Goal: Information Seeking & Learning: Stay updated

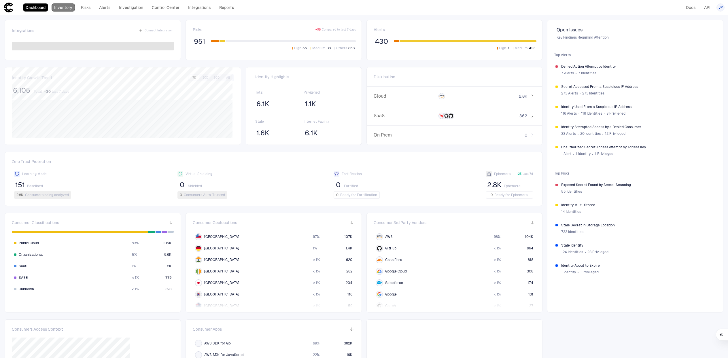
click at [64, 7] on link "Inventory" at bounding box center [63, 7] width 23 height 8
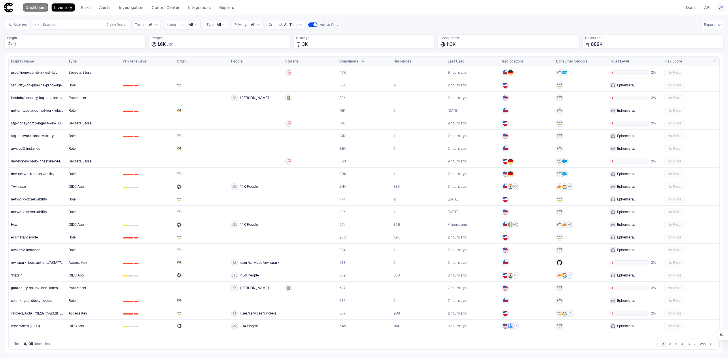
click at [39, 7] on link "Dashboard" at bounding box center [35, 7] width 25 height 8
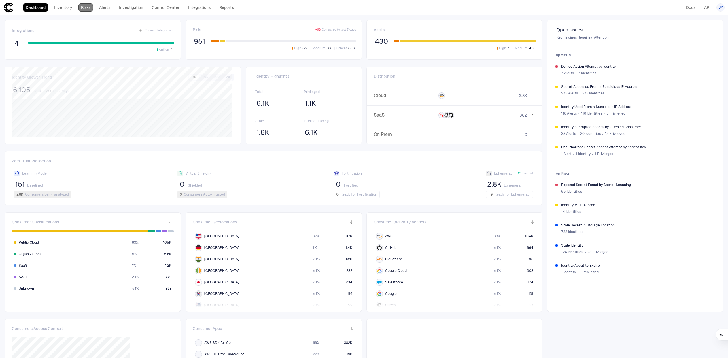
click at [91, 10] on link "Risks" at bounding box center [85, 7] width 15 height 8
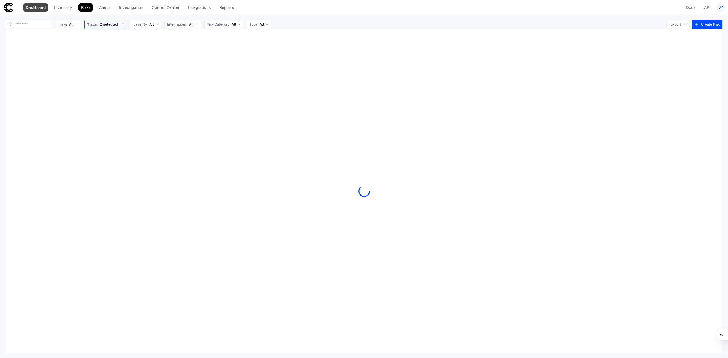
click at [39, 9] on link "Dashboard" at bounding box center [35, 7] width 25 height 8
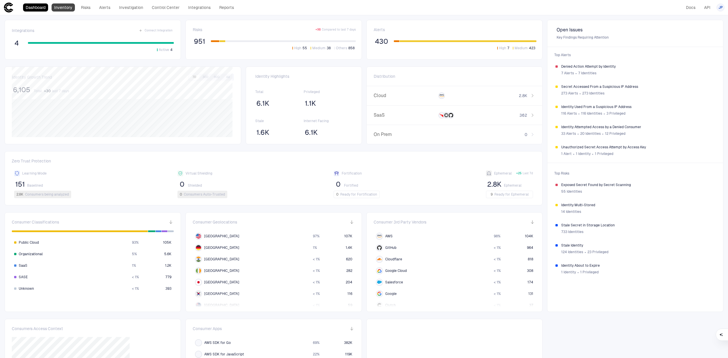
click at [56, 5] on link "Inventory" at bounding box center [63, 7] width 23 height 8
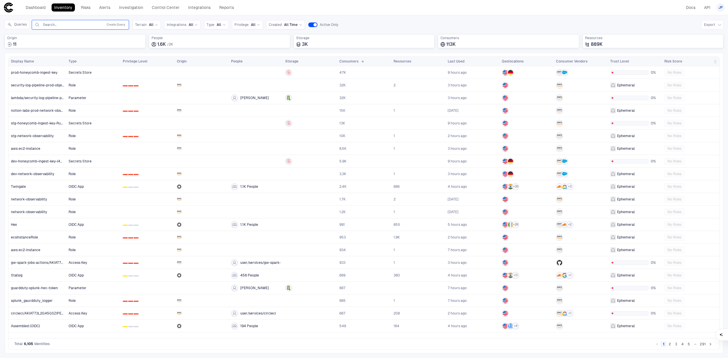
click at [68, 22] on input "text" at bounding box center [71, 24] width 59 height 5
type input "*"
click at [65, 46] on div "API Tokens" at bounding box center [81, 45] width 88 height 5
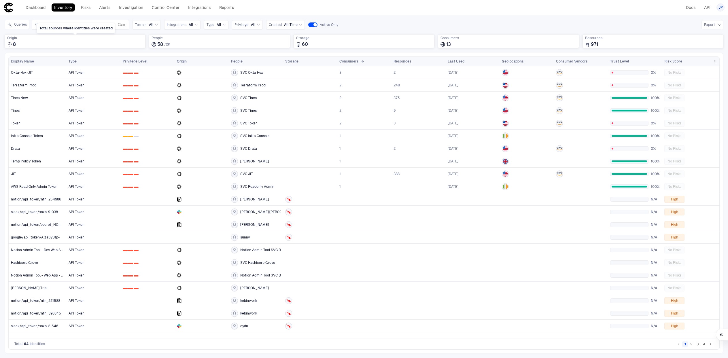
click at [83, 24] on div "Total sources where identities were created" at bounding box center [76, 28] width 78 height 10
click at [300, 208] on div at bounding box center [310, 212] width 50 height 12
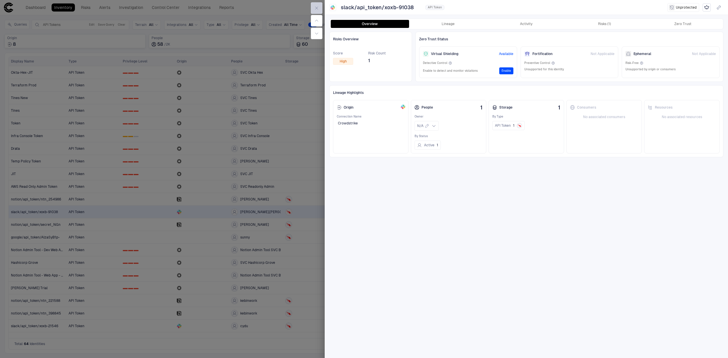
click at [317, 7] on icon "button" at bounding box center [317, 8] width 3 height 3
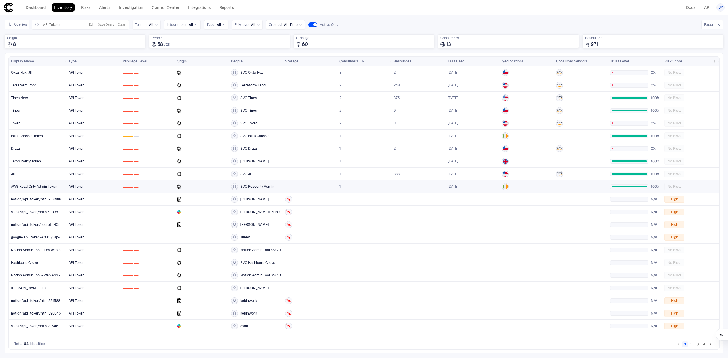
click at [50, 189] on div "AWS Read Only Admin Token" at bounding box center [37, 187] width 53 height 12
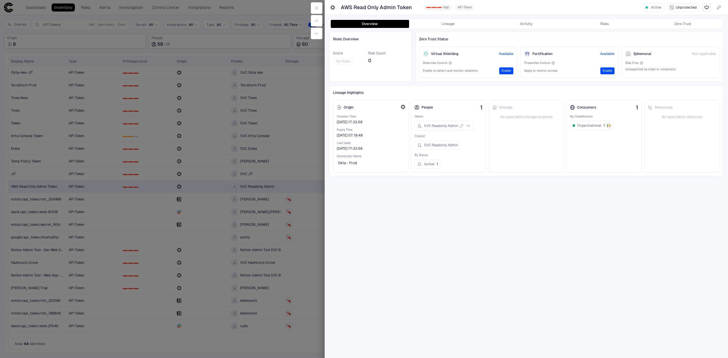
click at [58, 219] on div at bounding box center [364, 179] width 728 height 358
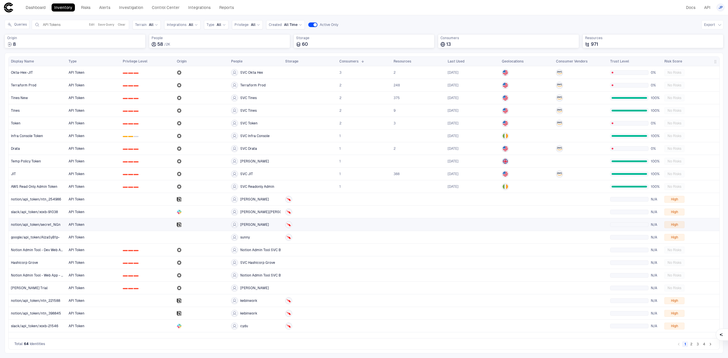
click at [58, 226] on span "notion/api_token/secret_NGn" at bounding box center [36, 225] width 50 height 5
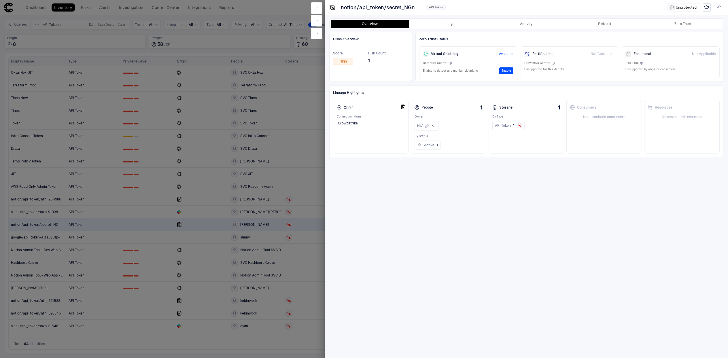
click at [58, 226] on div at bounding box center [364, 179] width 728 height 358
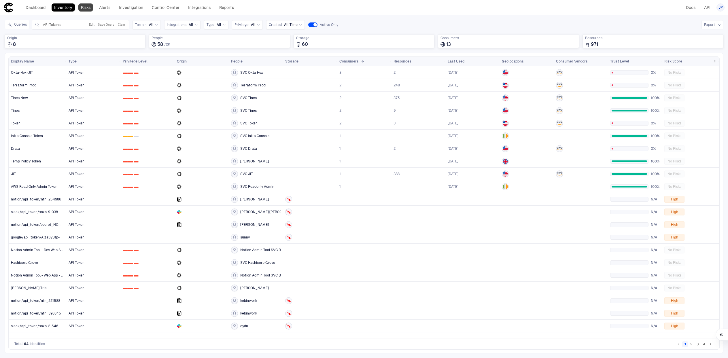
click at [89, 7] on link "Risks" at bounding box center [85, 7] width 15 height 8
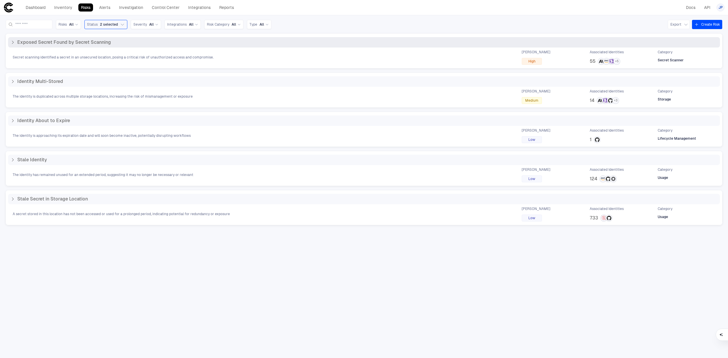
click at [49, 59] on span "Secret scanning identified a secret in an unsecured location, posing a critical…" at bounding box center [113, 57] width 201 height 5
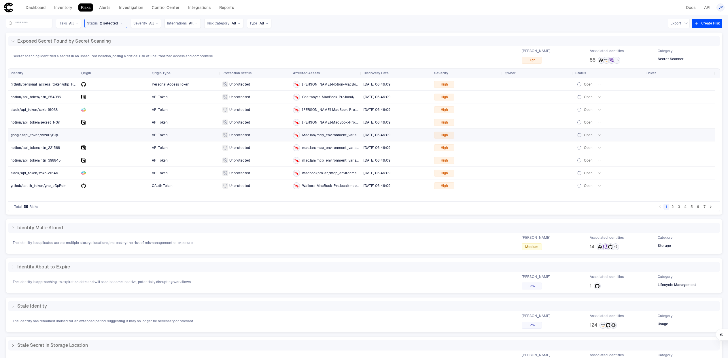
scroll to position [1, 0]
click at [670, 207] on button "2" at bounding box center [673, 207] width 6 height 6
click at [677, 208] on button "3" at bounding box center [680, 207] width 6 height 6
click at [709, 208] on icon "Go to next page" at bounding box center [711, 206] width 5 height 5
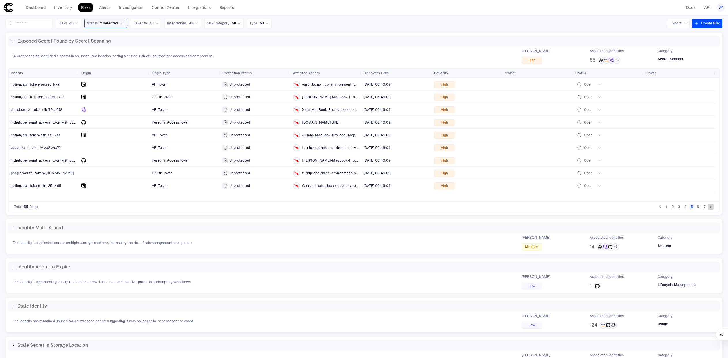
click at [709, 208] on icon "Go to next page" at bounding box center [711, 206] width 5 height 5
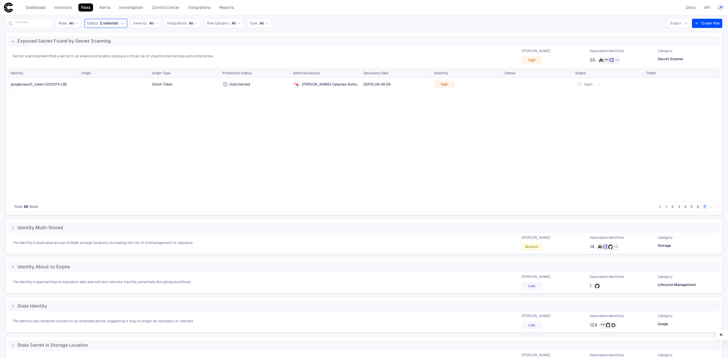
click at [696, 207] on button "6" at bounding box center [699, 207] width 6 height 6
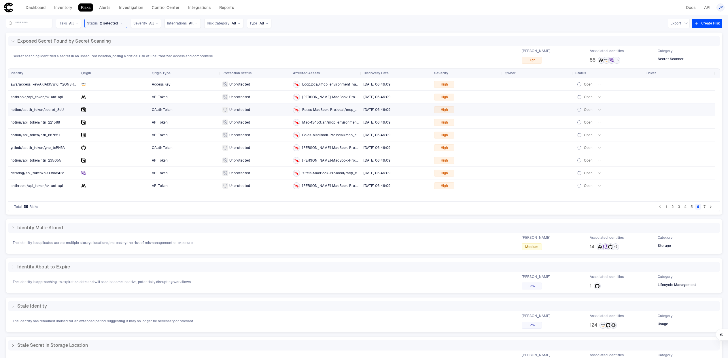
click at [264, 112] on div "Unprotected" at bounding box center [256, 110] width 66 height 6
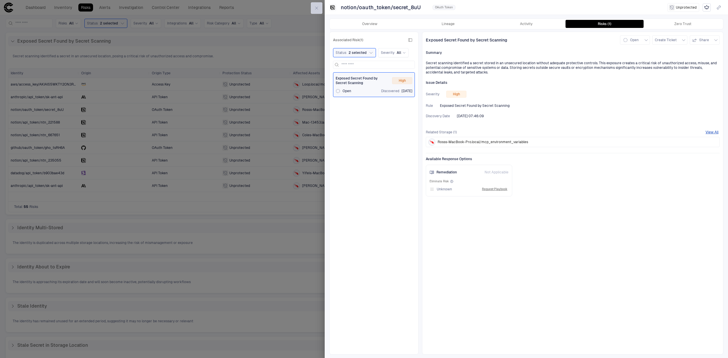
click at [317, 9] on icon "button" at bounding box center [317, 8] width 5 height 5
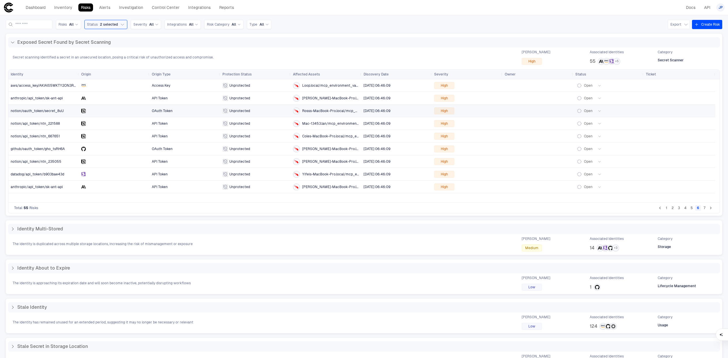
click at [42, 112] on span "notion/oauth_token/secret_8uU" at bounding box center [37, 111] width 53 height 4
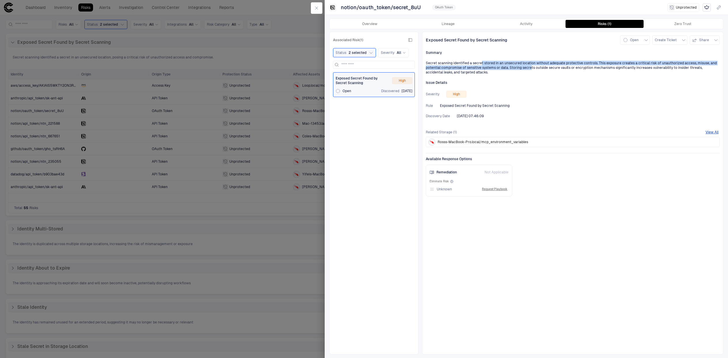
drag, startPoint x: 481, startPoint y: 63, endPoint x: 529, endPoint y: 68, distance: 47.8
click at [529, 68] on div "Secret scanning identified a secret stored in an unsecured location without ade…" at bounding box center [573, 68] width 294 height 14
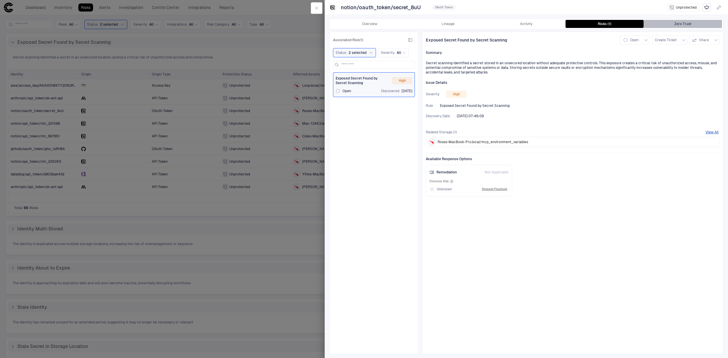
click at [681, 26] on button "Zero Trust" at bounding box center [683, 24] width 78 height 8
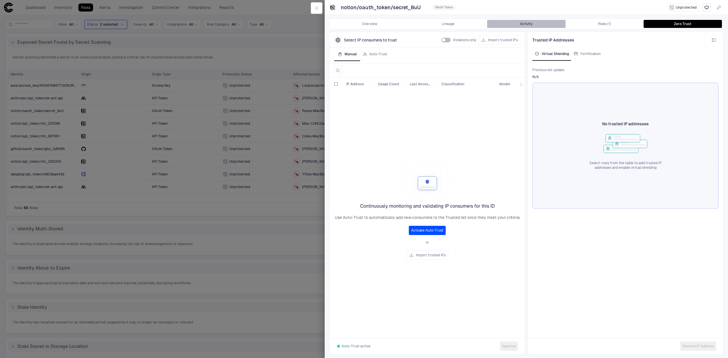
click at [534, 25] on button "Activity" at bounding box center [526, 24] width 78 height 8
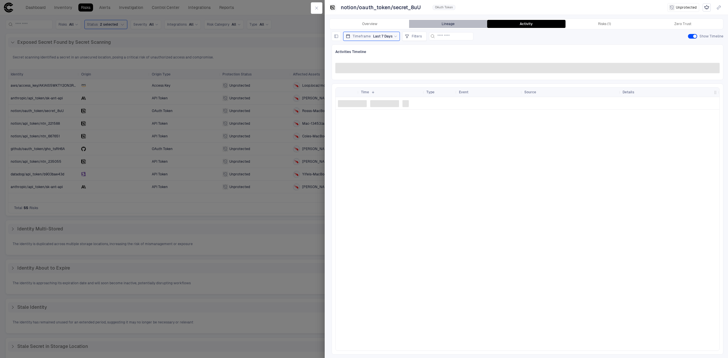
click at [454, 27] on button "Lineage" at bounding box center [448, 24] width 78 height 8
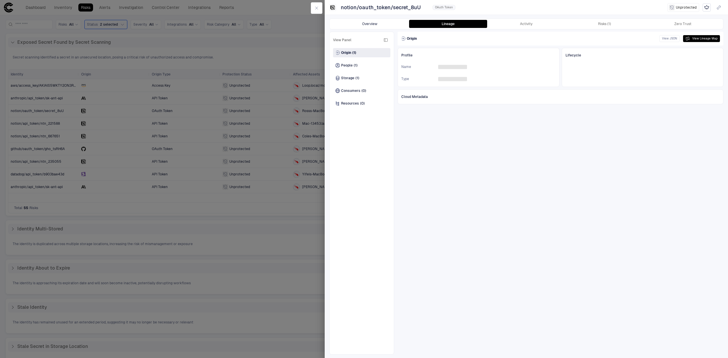
click at [376, 24] on button "Overview" at bounding box center [370, 24] width 78 height 8
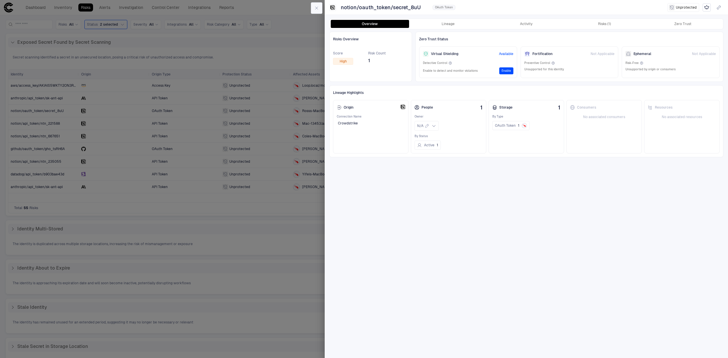
click at [322, 9] on button "button" at bounding box center [317, 8] width 12 height 12
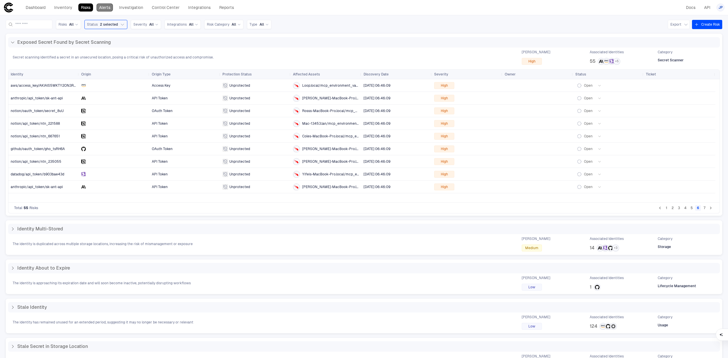
click at [104, 10] on link "Alerts" at bounding box center [105, 7] width 16 height 8
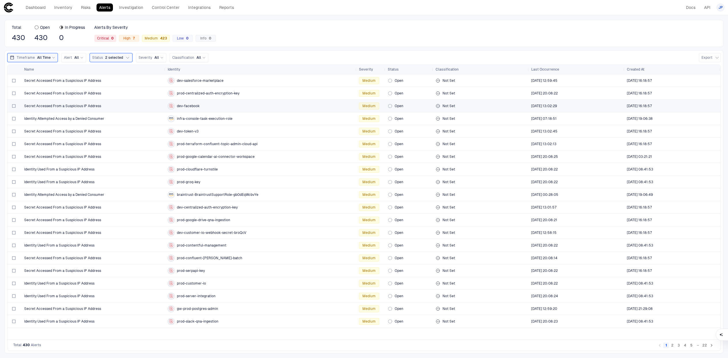
click at [75, 101] on div "Secret Accessed From a Suspicious IP Address" at bounding box center [93, 106] width 139 height 12
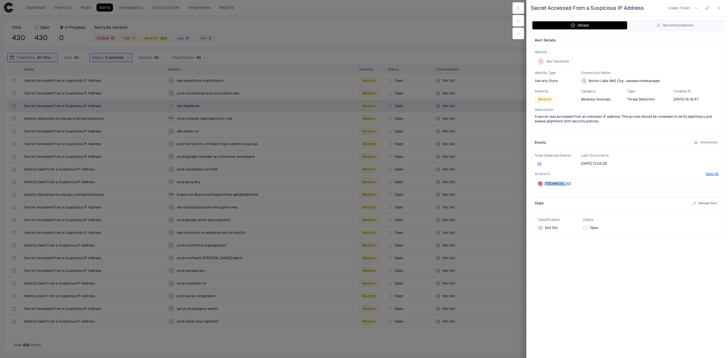
drag, startPoint x: 562, startPoint y: 183, endPoint x: 545, endPoint y: 185, distance: 17.2
click at [545, 185] on span "[TECHNICAL_ID]" at bounding box center [558, 184] width 26 height 5
copy span "[TECHNICAL_ID]"
click at [221, 142] on div at bounding box center [364, 179] width 728 height 358
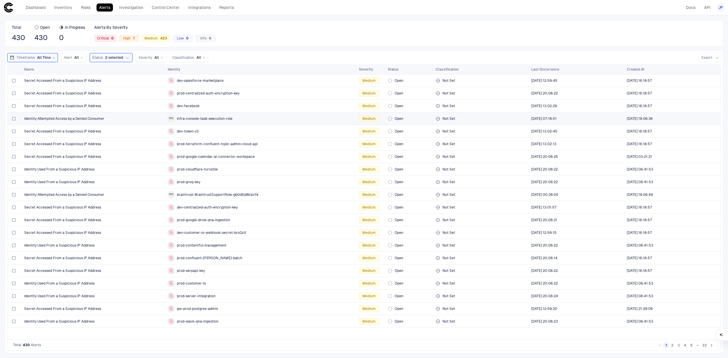
click at [140, 123] on div "Identity Attempted Access by a Denied Consumer" at bounding box center [93, 119] width 139 height 12
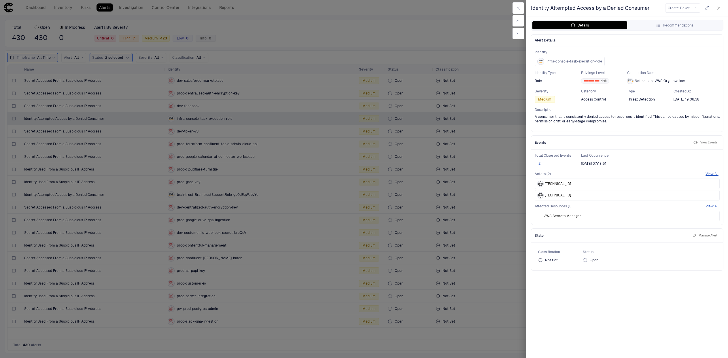
click at [140, 124] on div at bounding box center [364, 179] width 728 height 358
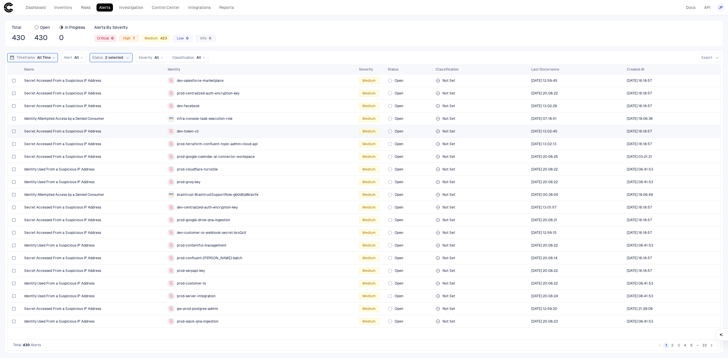
click at [140, 130] on div "Secret Accessed From a Suspicious IP Address" at bounding box center [93, 131] width 139 height 5
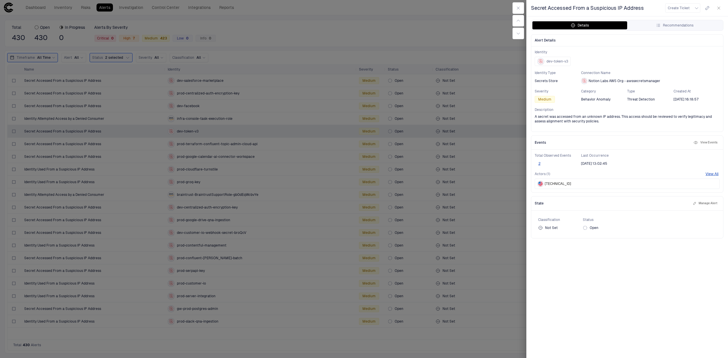
click at [140, 130] on div at bounding box center [364, 179] width 728 height 358
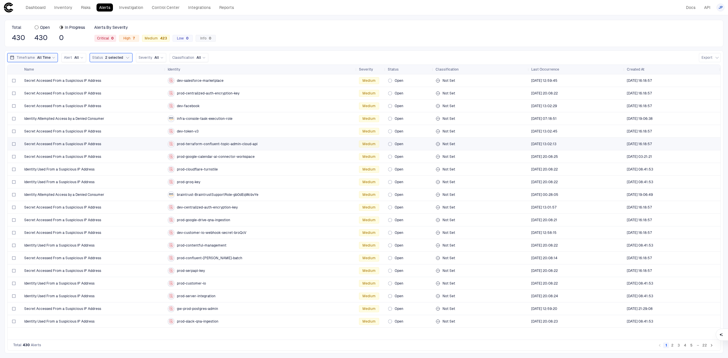
click at [139, 146] on div "Secret Accessed From a Suspicious IP Address" at bounding box center [93, 144] width 139 height 5
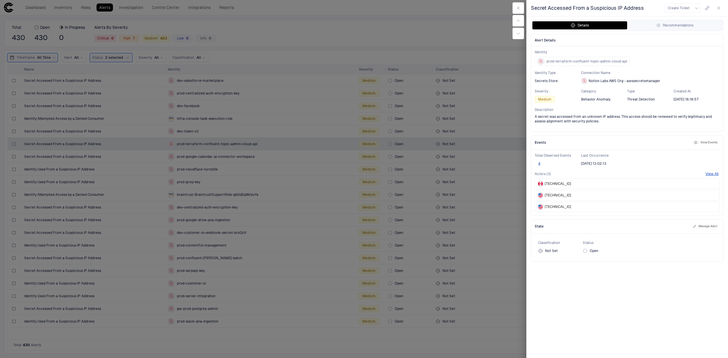
click at [139, 146] on div at bounding box center [364, 179] width 728 height 358
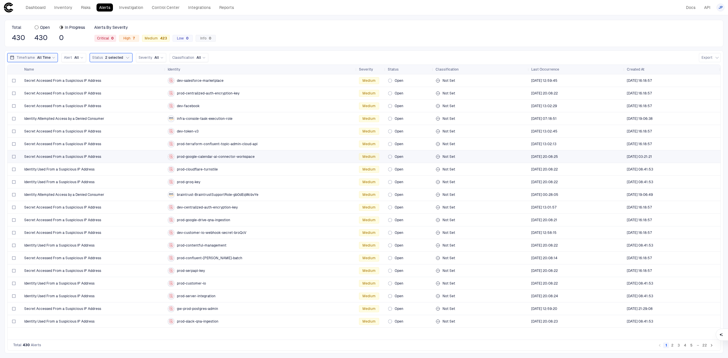
click at [140, 156] on div "Secret Accessed From a Suspicious IP Address" at bounding box center [93, 157] width 139 height 5
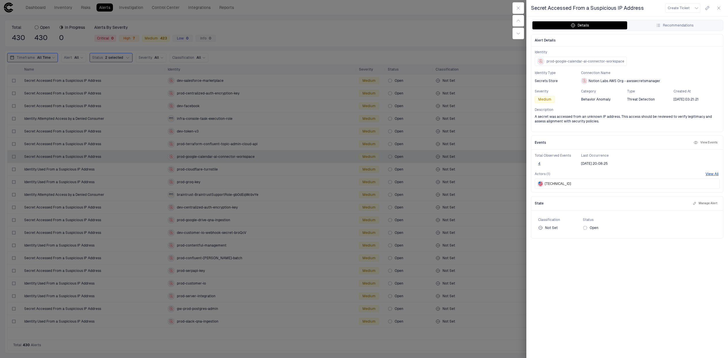
click at [347, 195] on div at bounding box center [364, 179] width 728 height 358
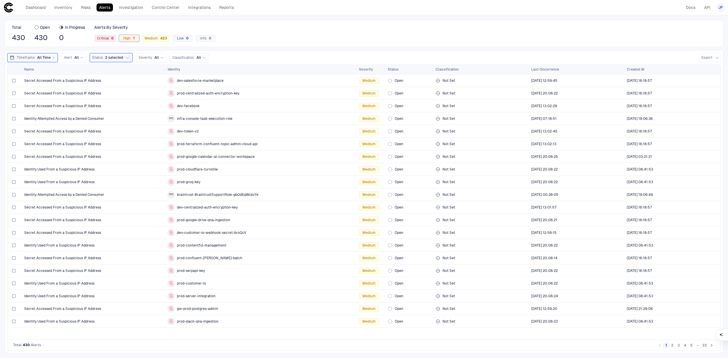
click at [129, 38] on span "High 7" at bounding box center [129, 38] width 12 height 5
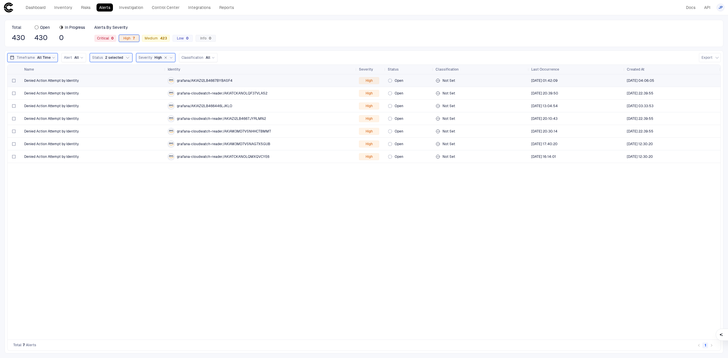
click at [110, 84] on div "Denied Action Attempt by Identity" at bounding box center [93, 81] width 139 height 12
